Goal: Task Accomplishment & Management: Use online tool/utility

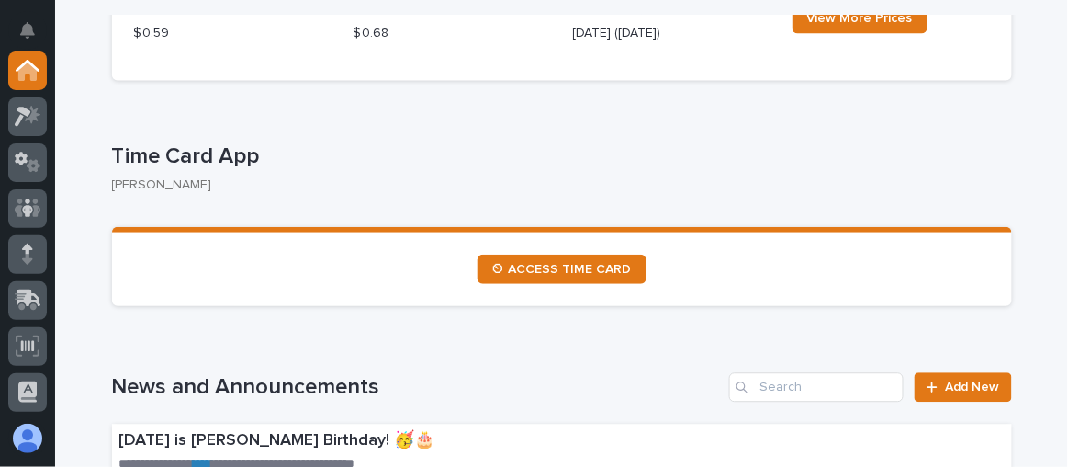
scroll to position [917, 0]
click at [26, 117] on icon at bounding box center [28, 116] width 27 height 21
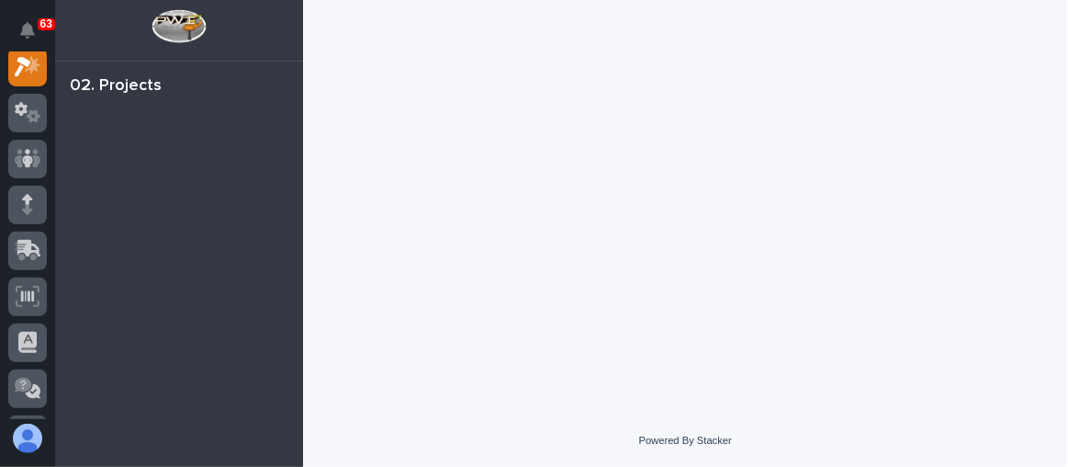
scroll to position [45, 0]
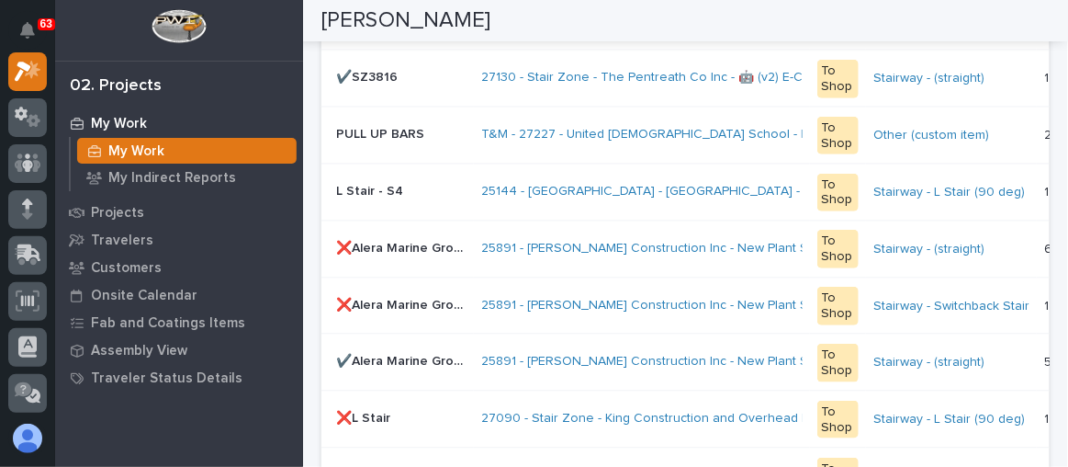
scroll to position [668, 0]
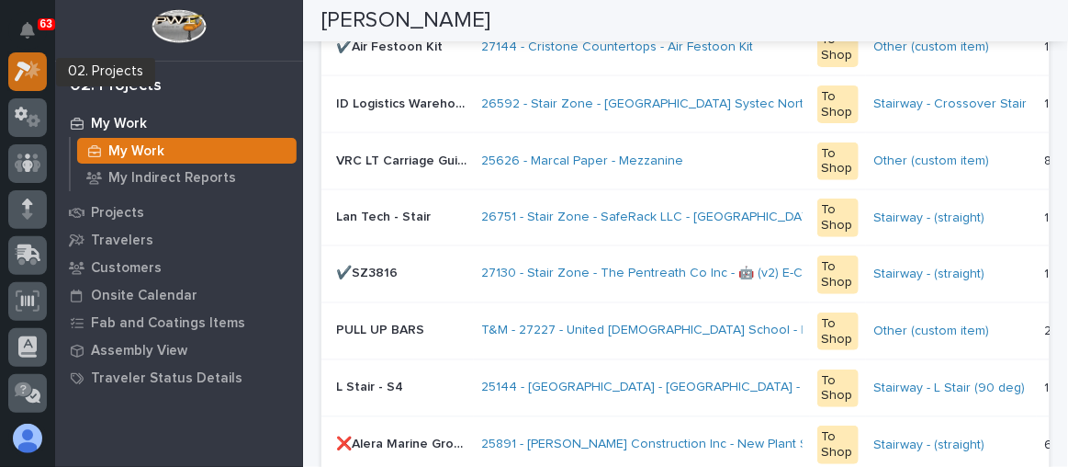
click at [29, 63] on icon at bounding box center [28, 71] width 27 height 21
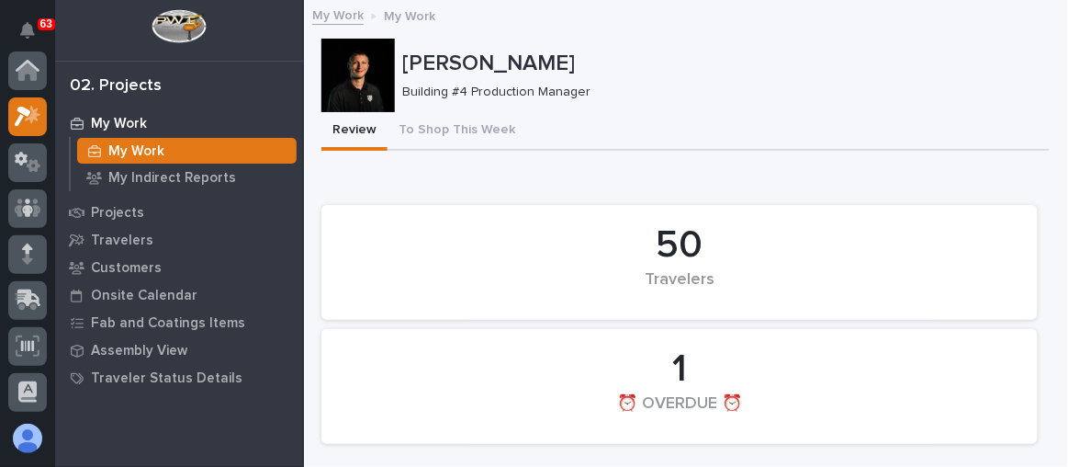
click at [344, 76] on div at bounding box center [357, 75] width 73 height 73
click at [357, 71] on div at bounding box center [357, 75] width 73 height 73
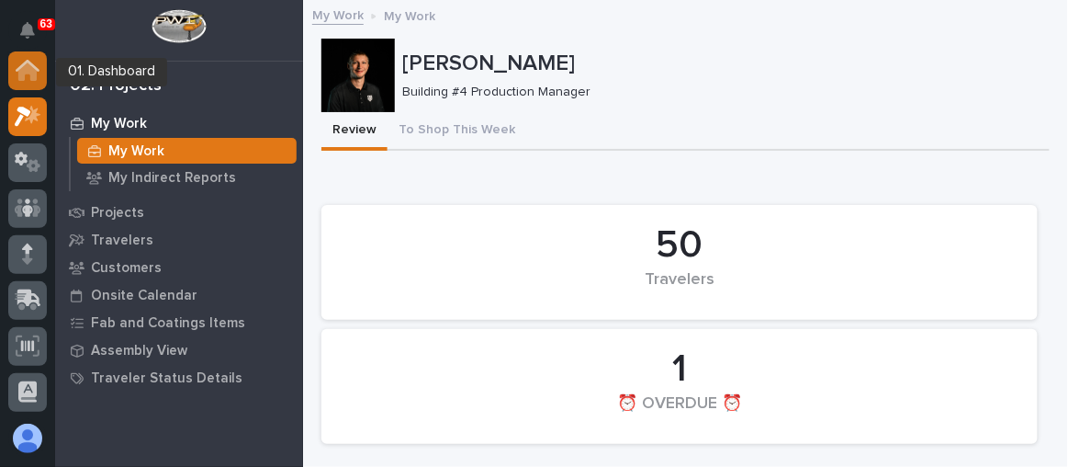
click at [21, 61] on icon at bounding box center [28, 70] width 24 height 21
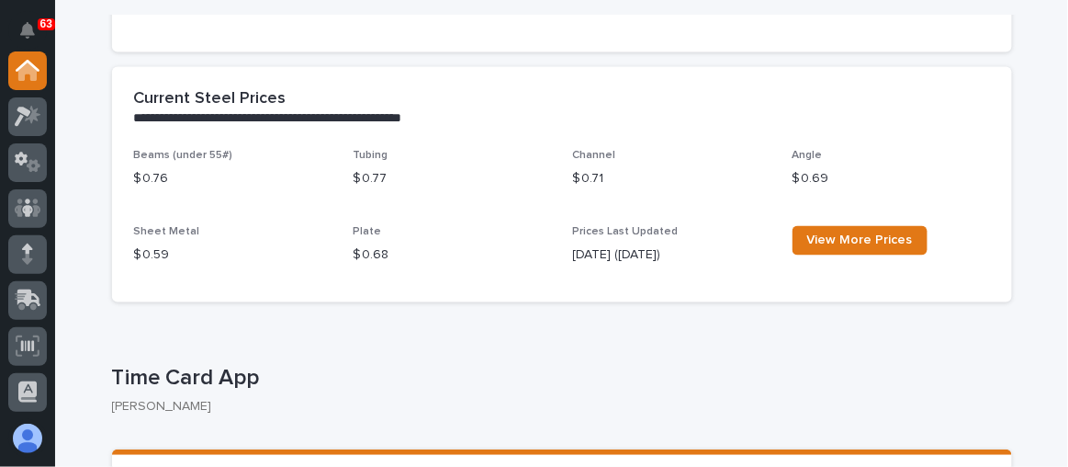
scroll to position [835, 0]
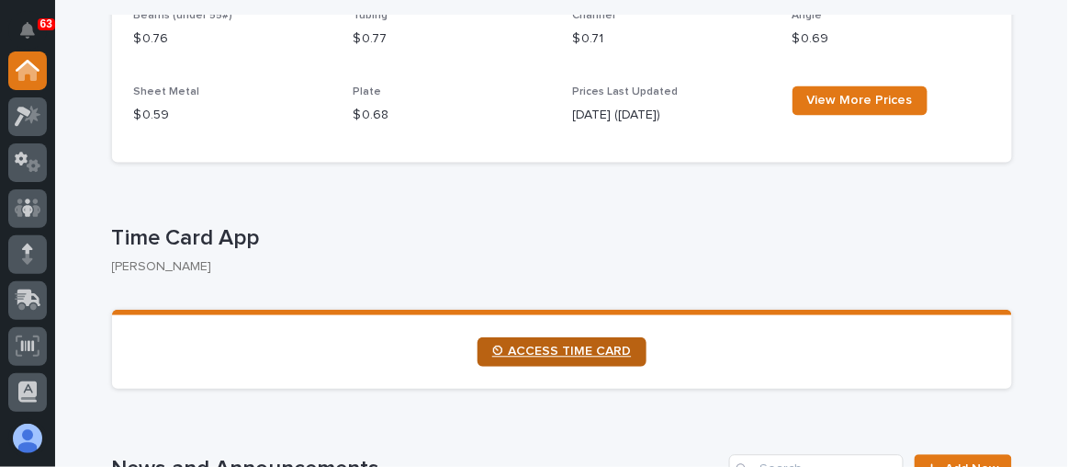
click at [557, 354] on span "⏲ ACCESS TIME CARD" at bounding box center [562, 351] width 140 height 13
